Goal: Information Seeking & Learning: Check status

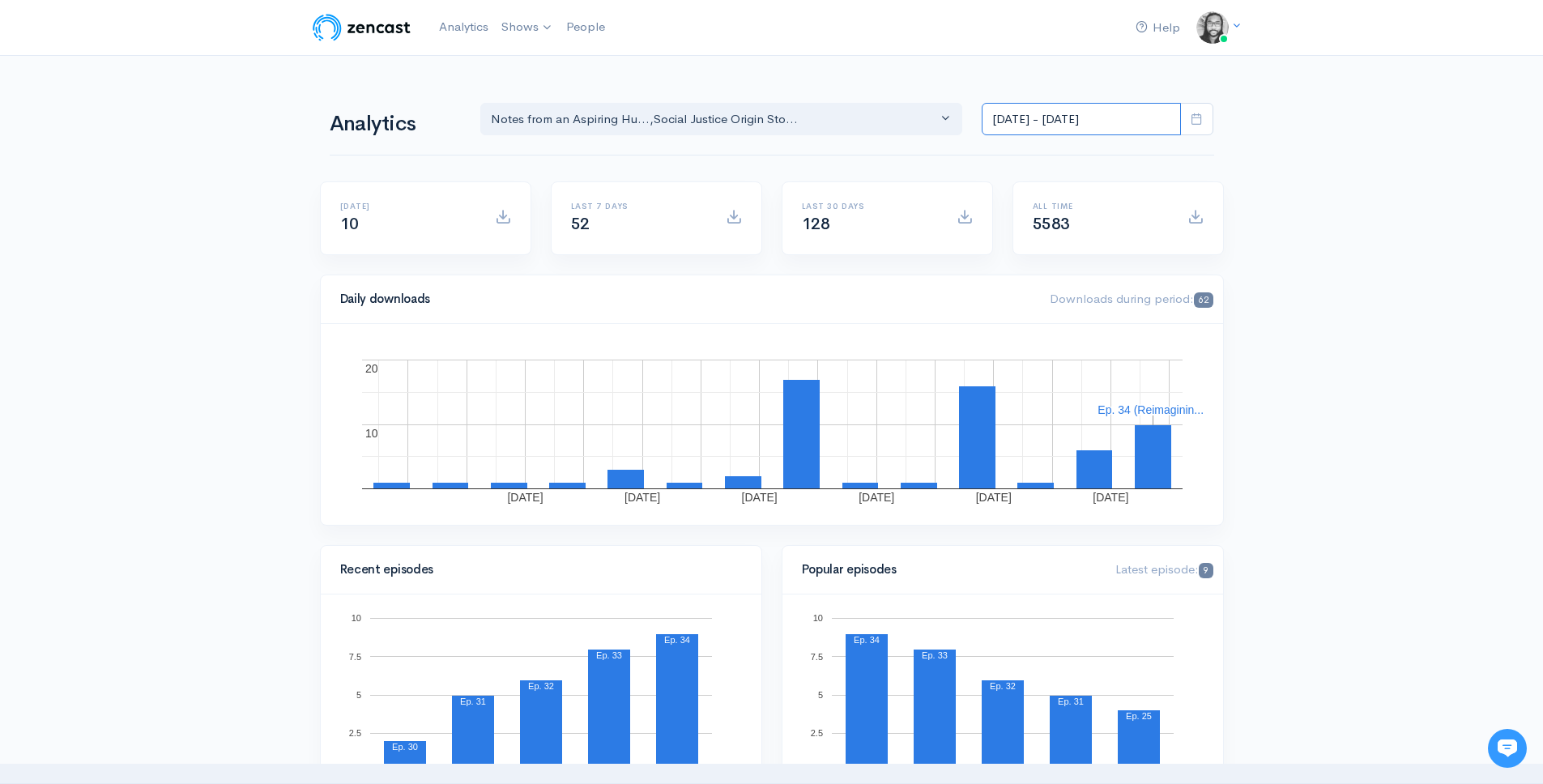
click at [1107, 106] on input "[DATE] - [DATE]" at bounding box center [1081, 119] width 200 height 33
click at [1077, 149] on li "[DATE]" at bounding box center [1038, 154] width 113 height 25
type input "[DATE] - [DATE]"
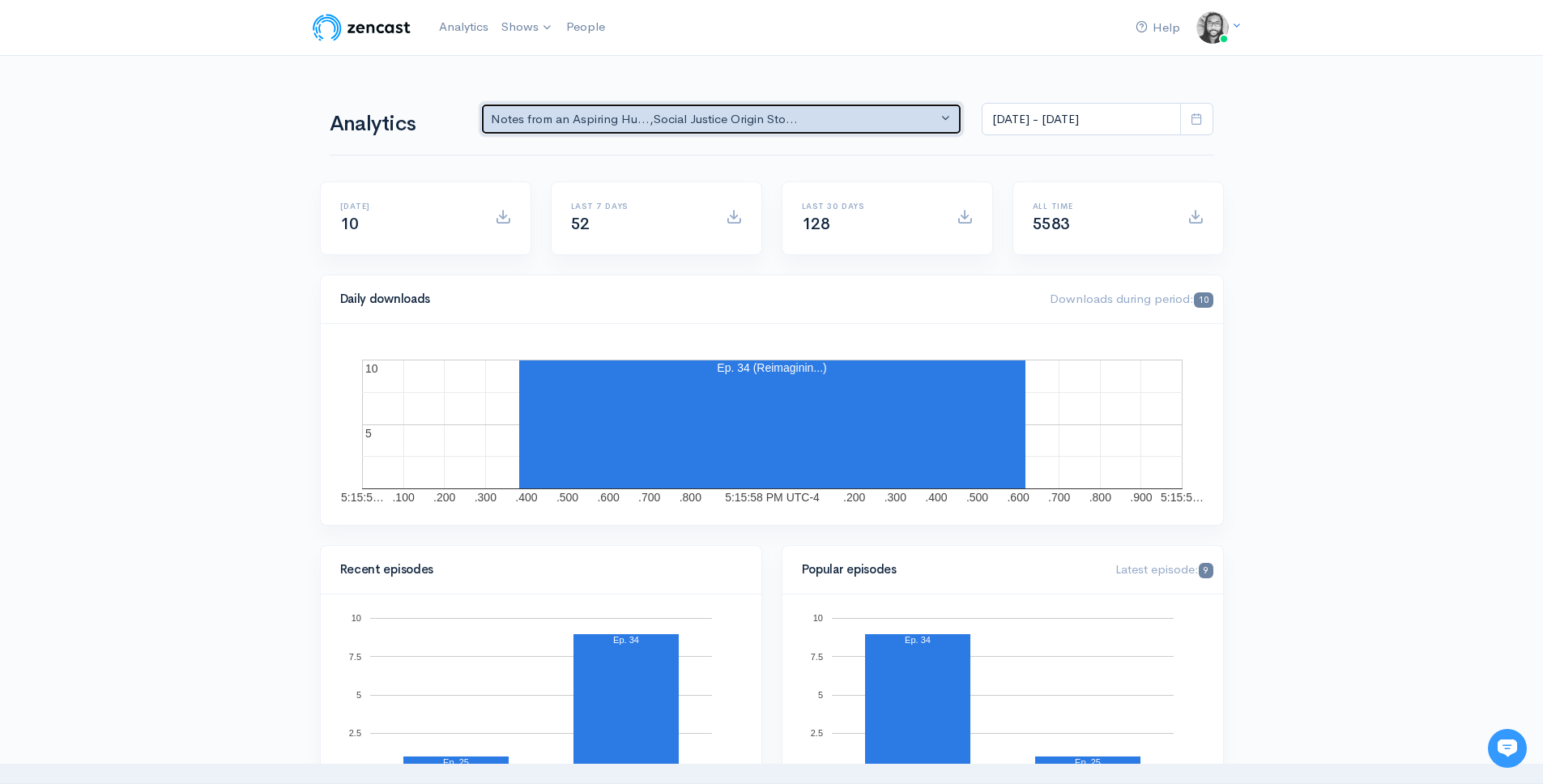
click at [857, 122] on div "Notes from an Aspiring Hu... , Social Justice Origin Sto..." at bounding box center [714, 120] width 448 height 19
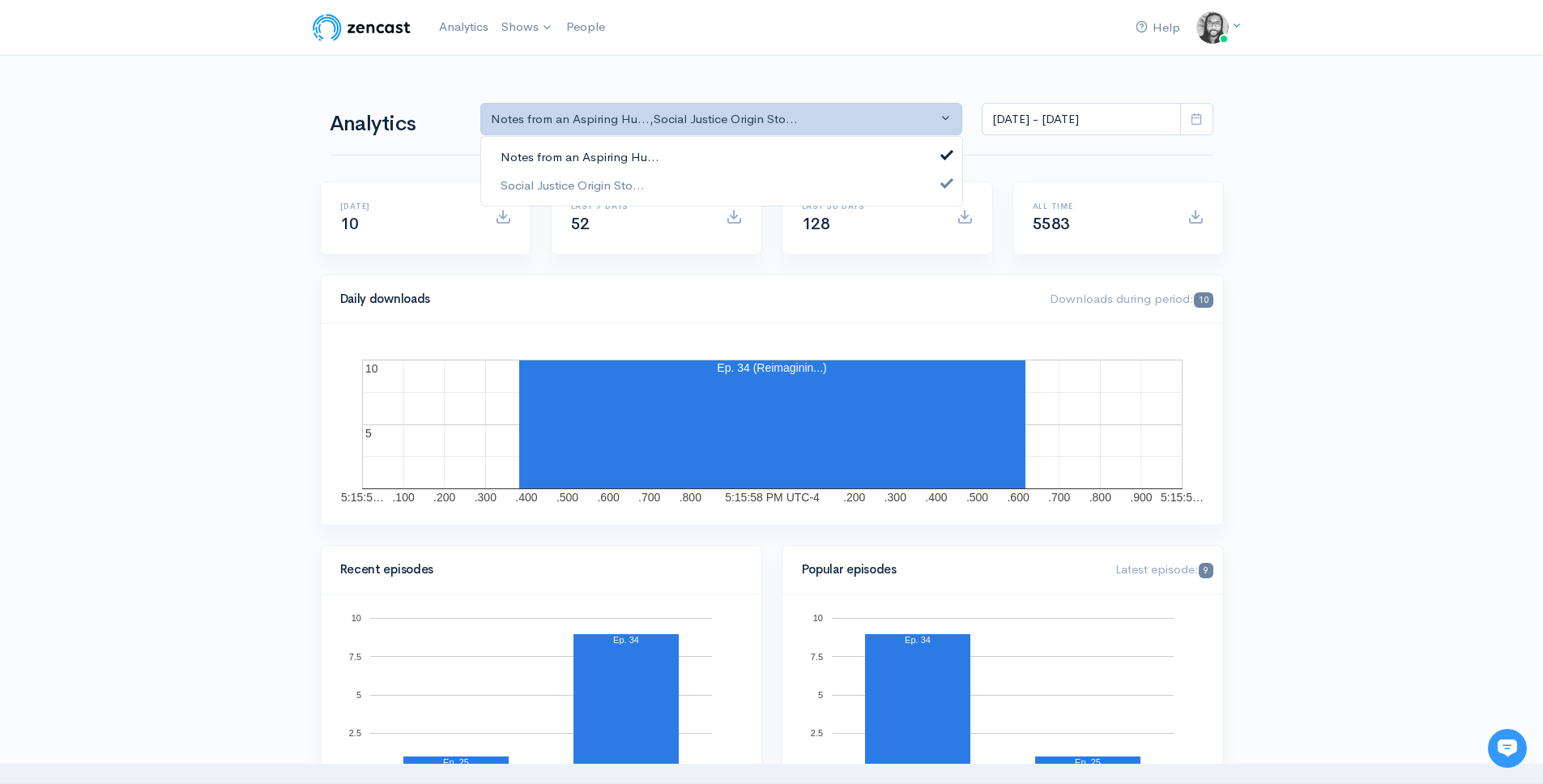
click at [846, 146] on link "Notes from an Aspiring Hu..." at bounding box center [721, 157] width 481 height 28
select select "14701"
